Goal: Check status

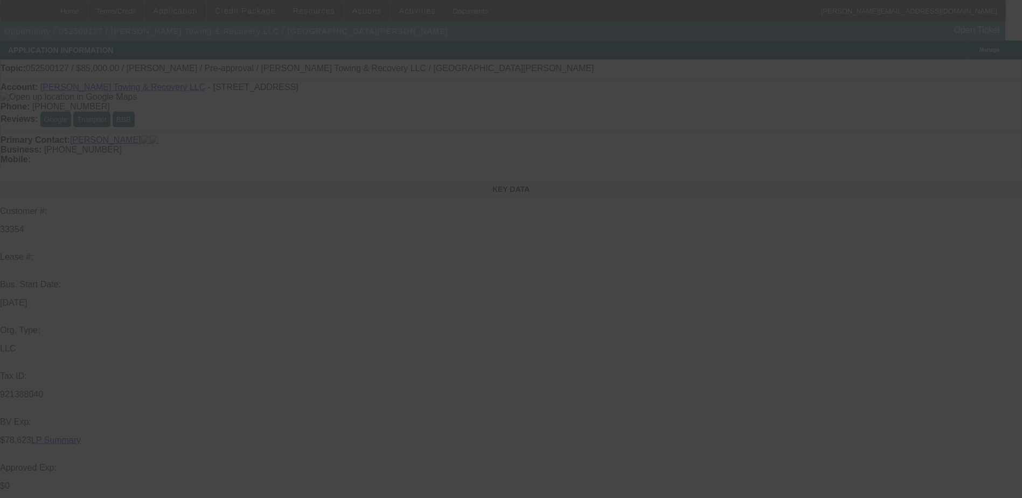
select select "0.15"
select select "2"
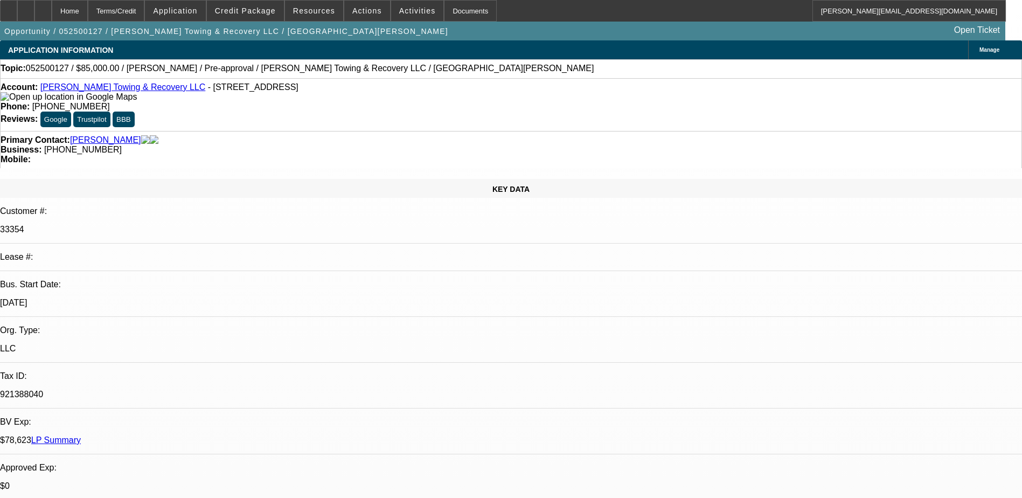
select select "2"
select select "0"
select select "6"
select select "0.15"
select select "2"
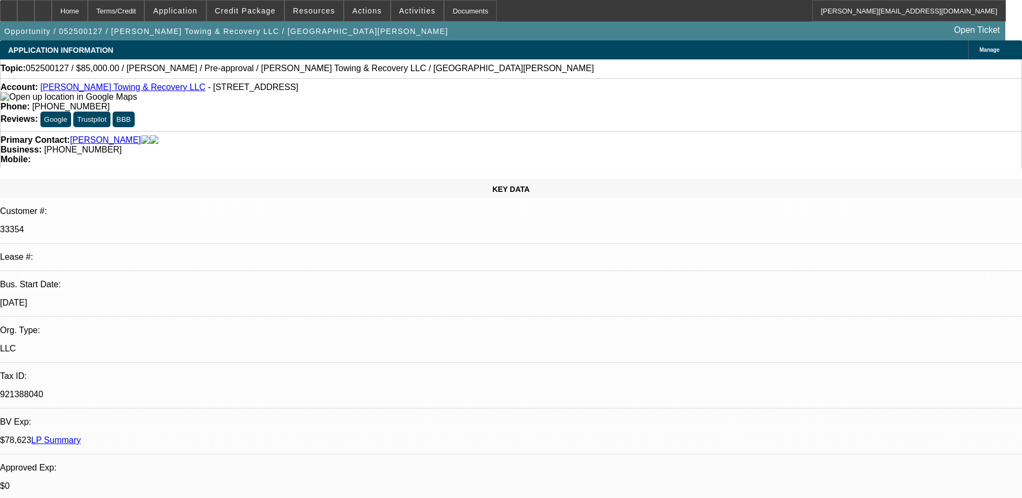
select select "2"
select select "0"
select select "6"
select select "0.15"
select select "2"
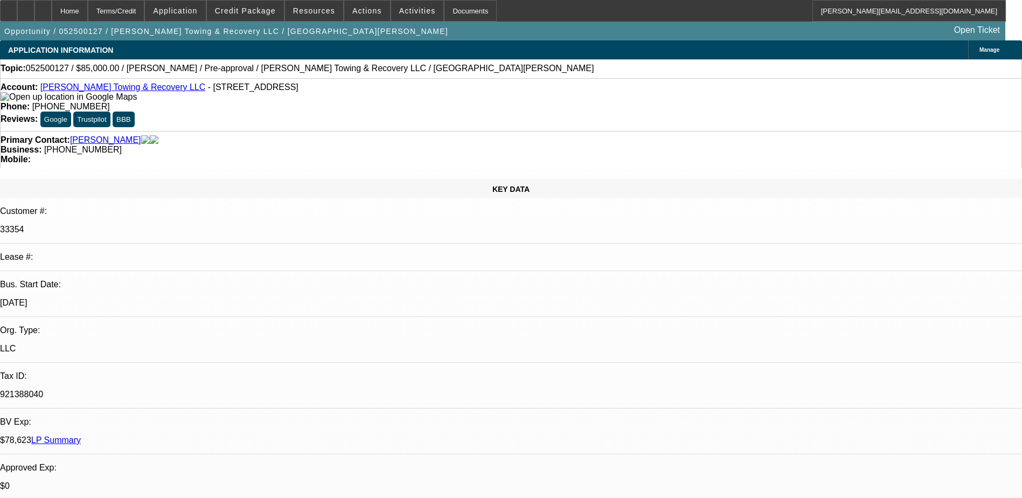
select select "2"
select select "0"
select select "6"
select select "0.15"
select select "2"
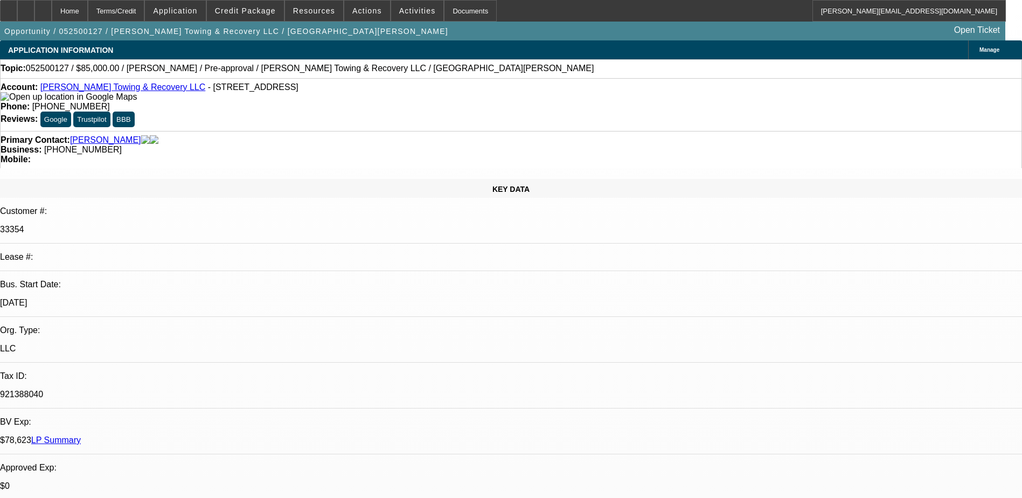
select select "2"
select select "0"
select select "6"
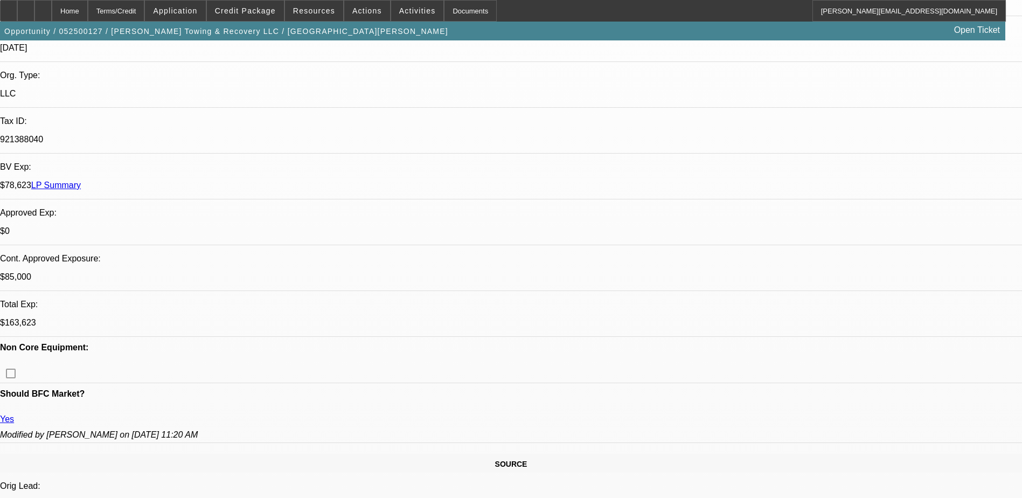
scroll to position [108, 0]
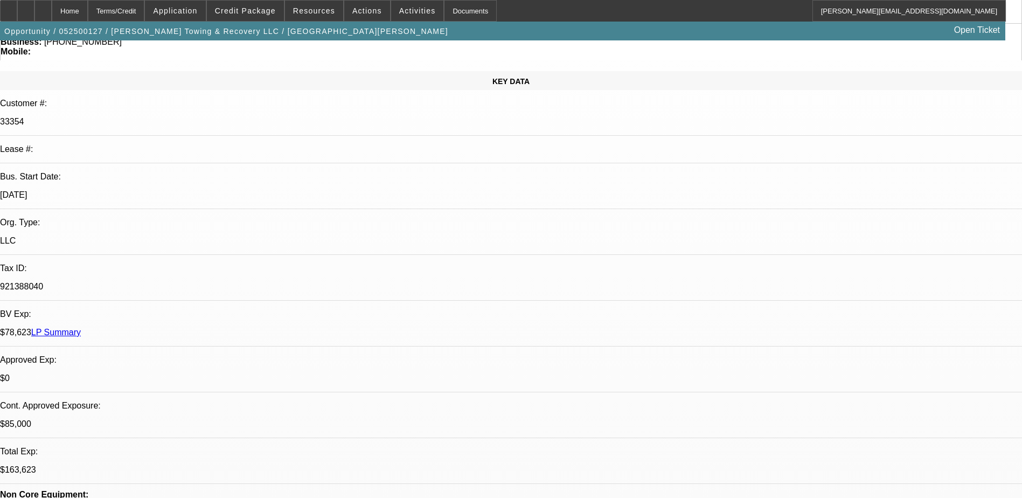
scroll to position [114, 0]
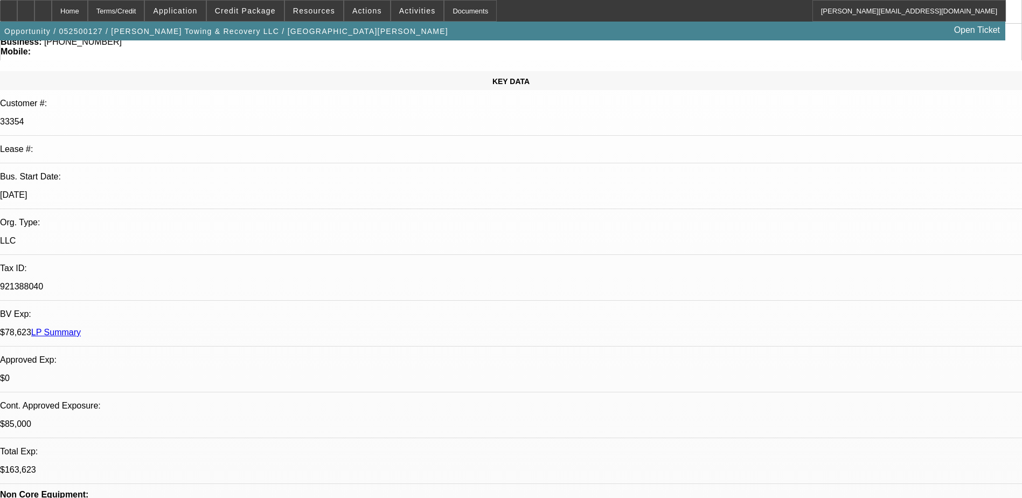
scroll to position [6, 0]
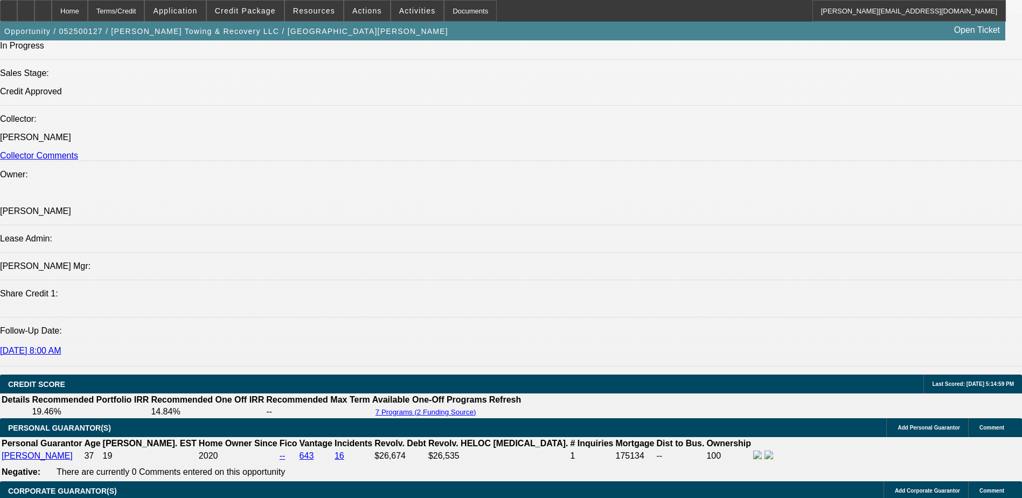
scroll to position [1156, 0]
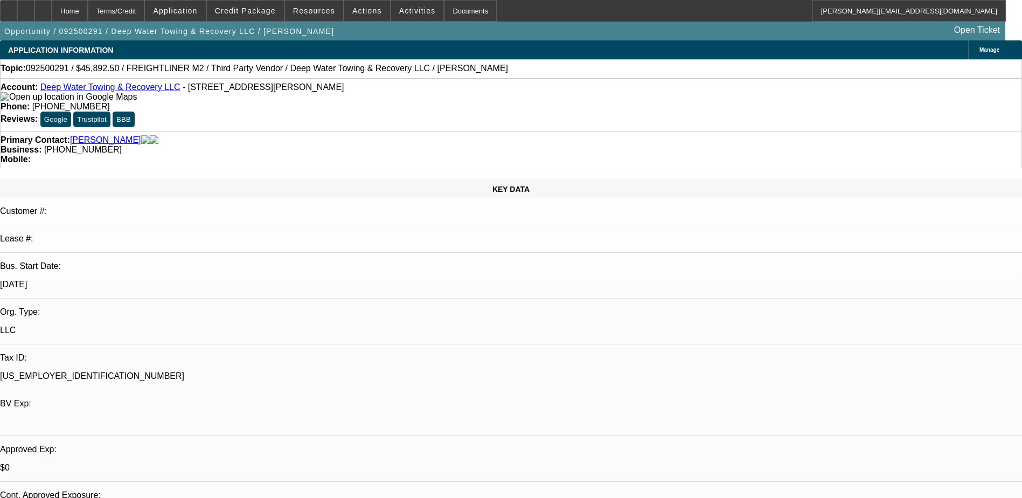
select select "0"
select select "6"
select select "0"
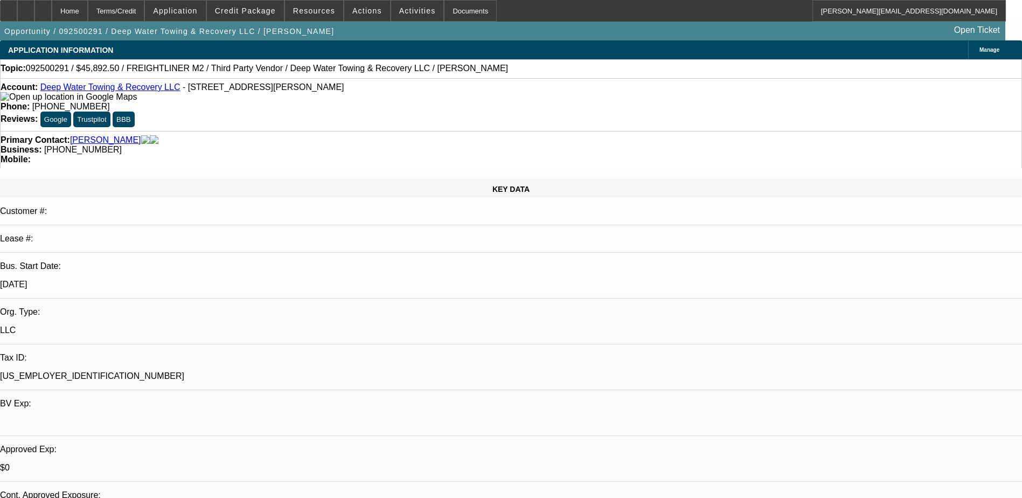
select select "0"
select select "6"
select select "0"
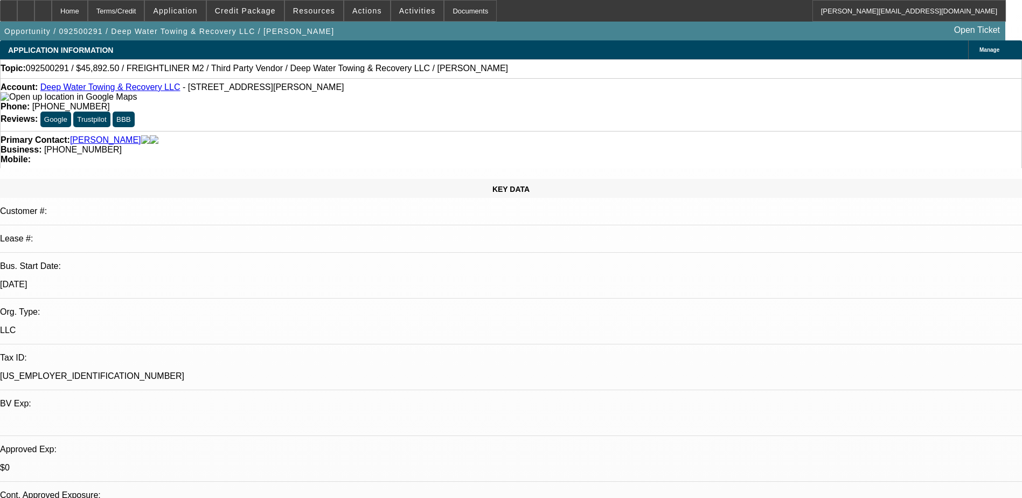
select select "0"
select select "6"
select select "0"
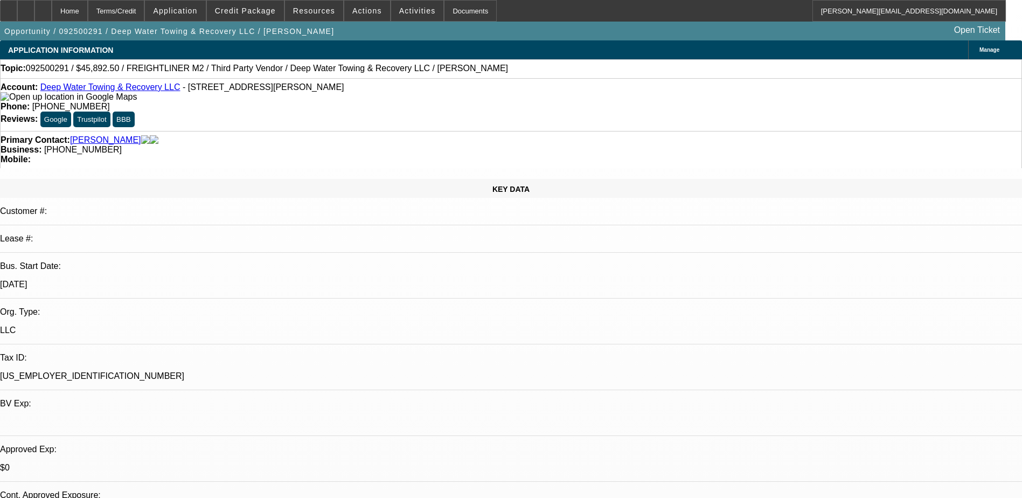
select select "6"
